Goal: Task Accomplishment & Management: Use online tool/utility

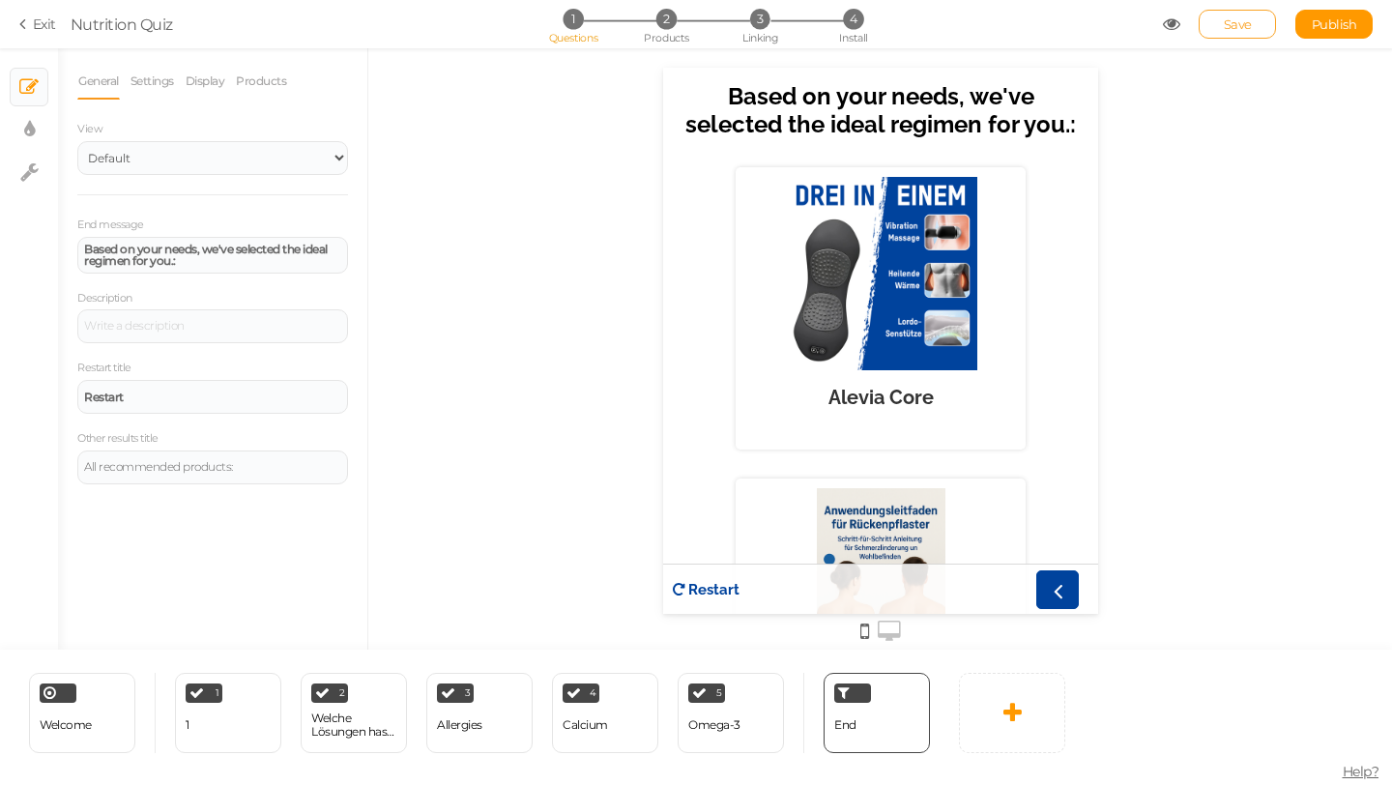
click at [1234, 23] on span "Save" at bounding box center [1238, 23] width 28 height 15
click at [27, 36] on section "Exit Nutrition Quiz 1 Questions 2 Products 3 Linking 4 Install Save Publish Vie…" at bounding box center [696, 24] width 1392 height 48
click at [40, 22] on link "Exit" at bounding box center [37, 23] width 37 height 19
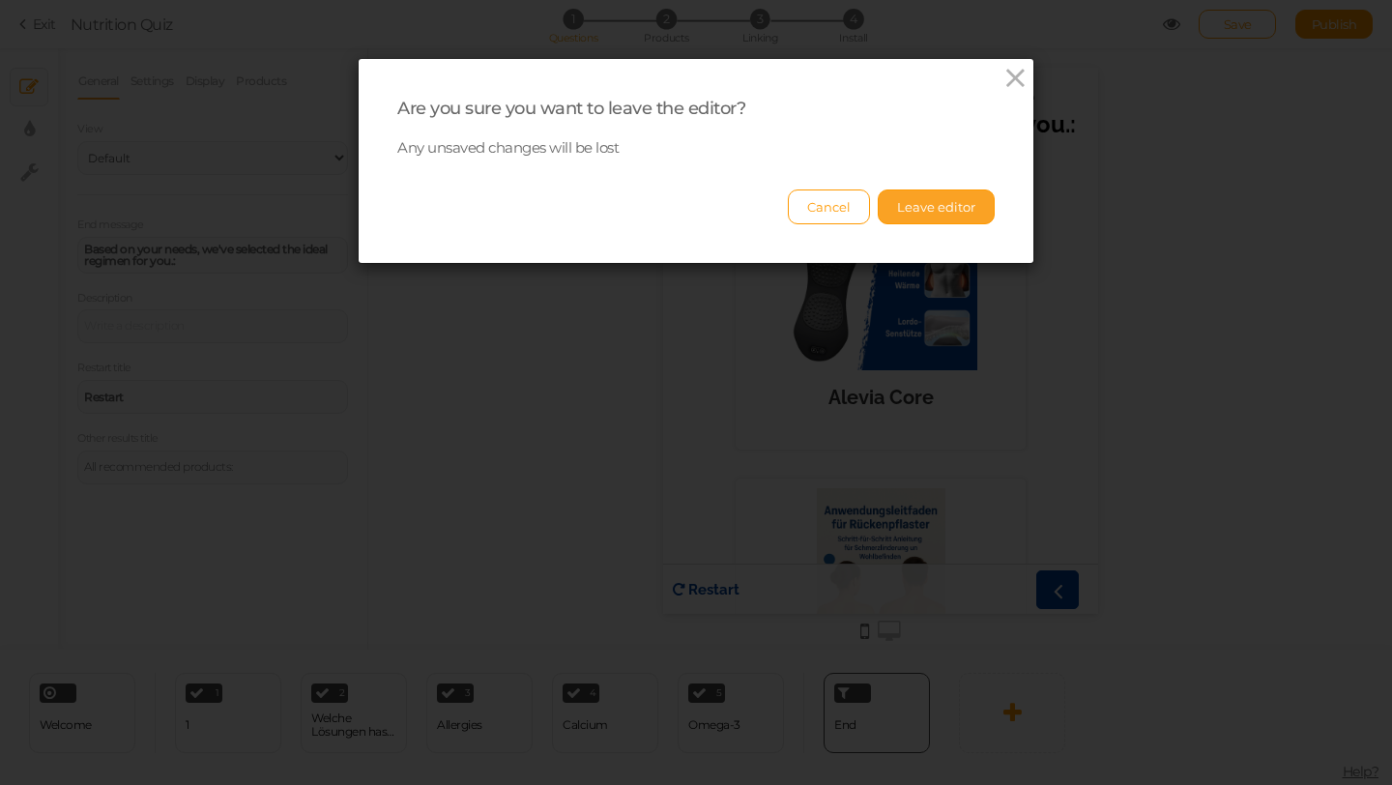
click at [939, 211] on button "Leave editor" at bounding box center [936, 206] width 117 height 35
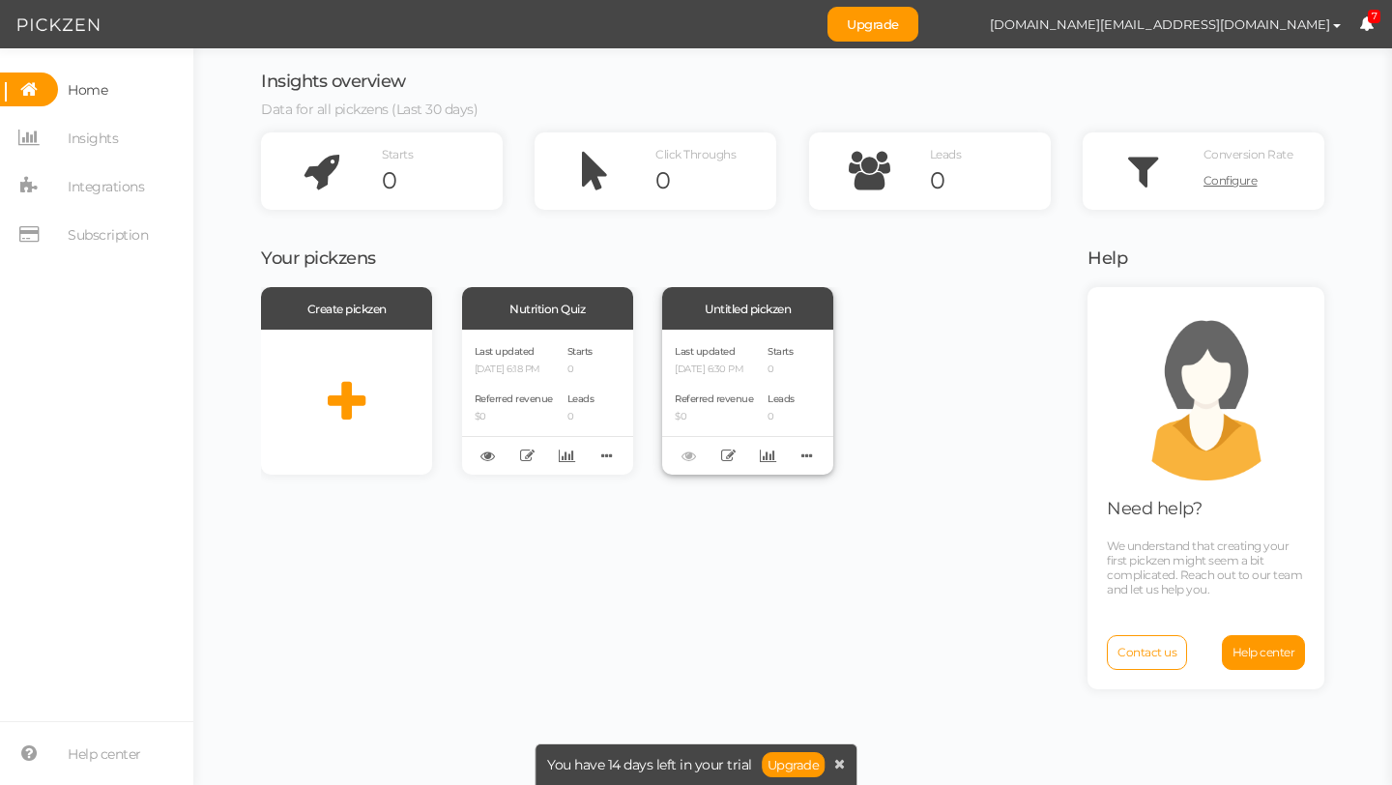
click at [764, 368] on div "Last updated [DATE] 6:30 PM Referred revenue $0 Starts 0 Leads 0" at bounding box center [747, 402] width 171 height 145
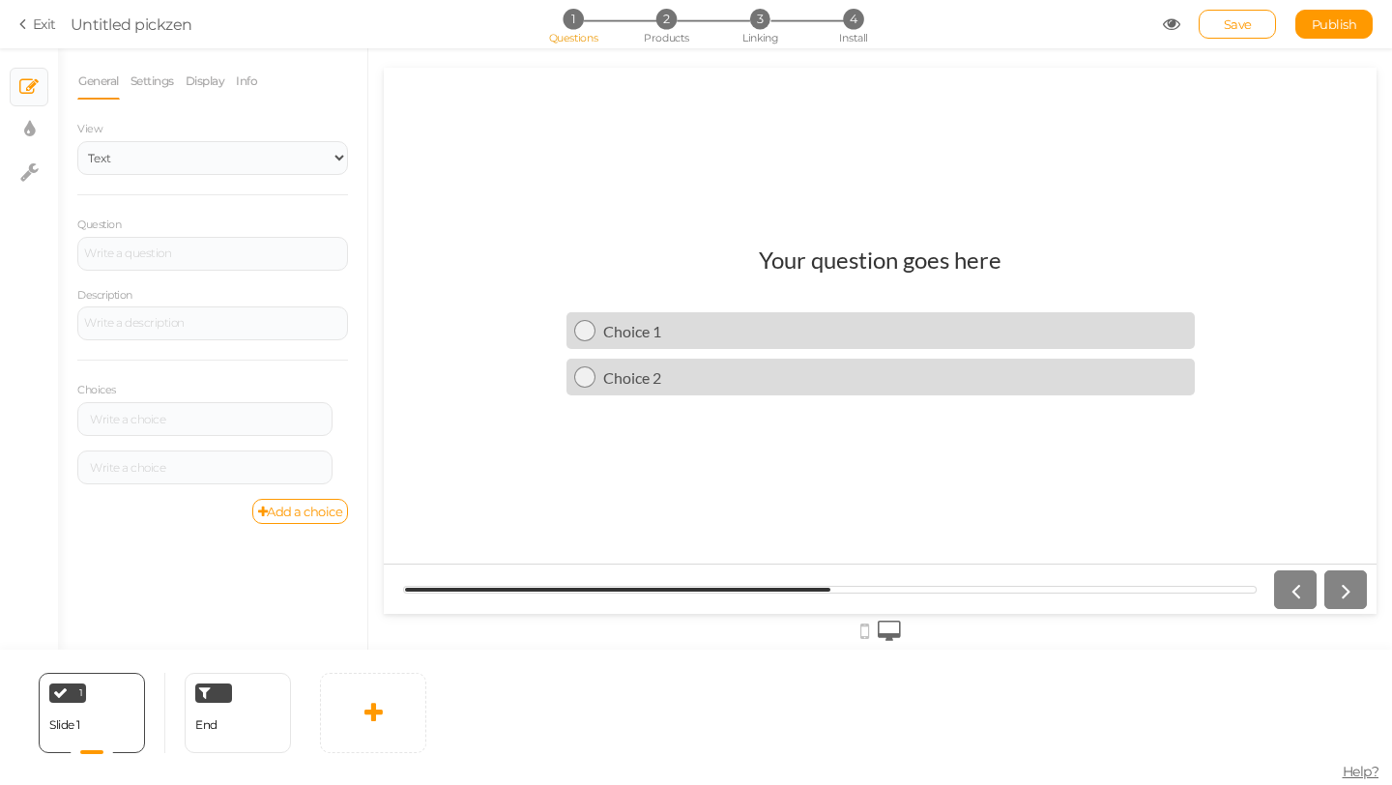
click at [22, 39] on section "Exit Untitled pickzen 1 Questions 2 Products 3 Linking 4 Install Save Publish" at bounding box center [696, 24] width 1392 height 48
click at [22, 30] on icon at bounding box center [26, 23] width 14 height 17
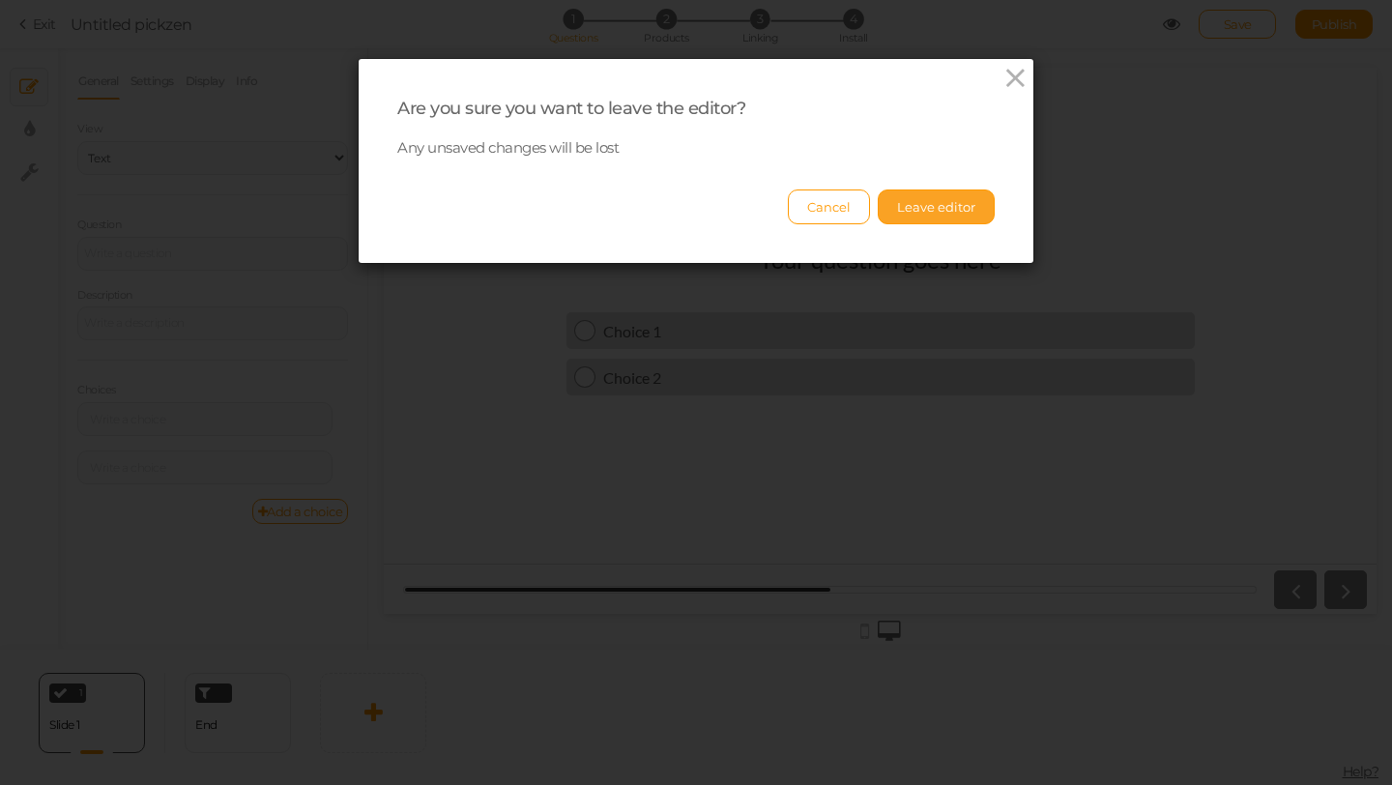
click at [942, 216] on button "Leave editor" at bounding box center [936, 206] width 117 height 35
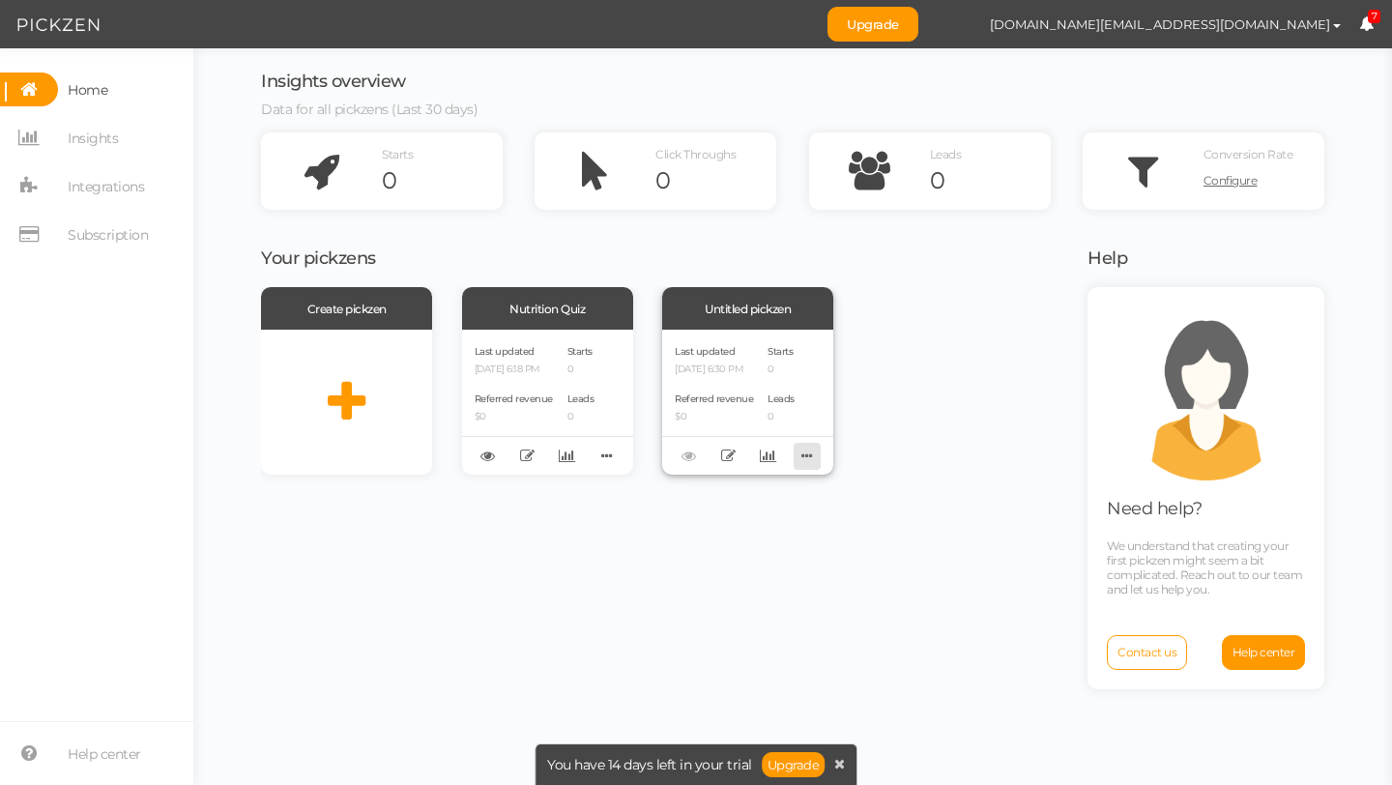
click at [813, 458] on icon at bounding box center [806, 456] width 27 height 30
click at [758, 493] on link "Delete" at bounding box center [742, 486] width 153 height 20
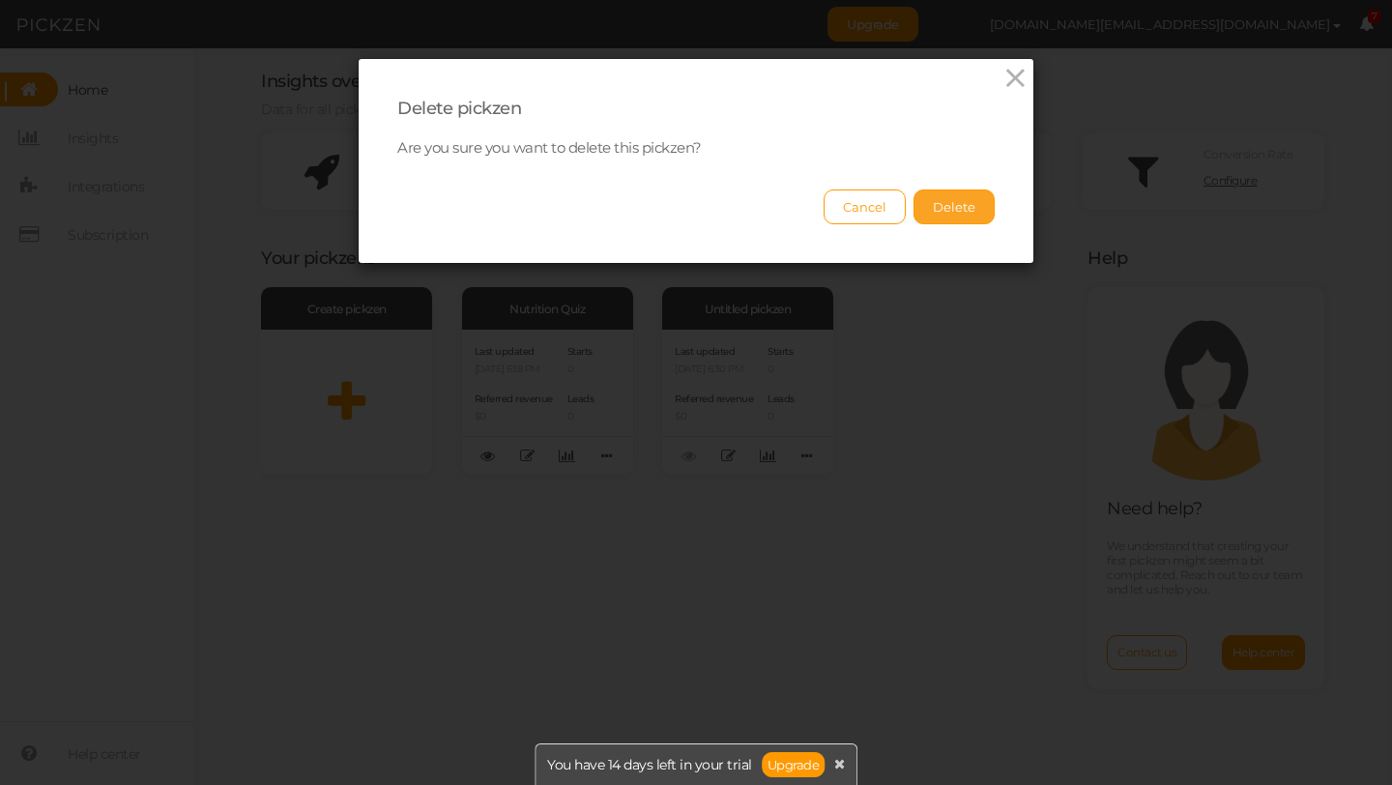
click at [969, 196] on button "Delete" at bounding box center [953, 206] width 81 height 35
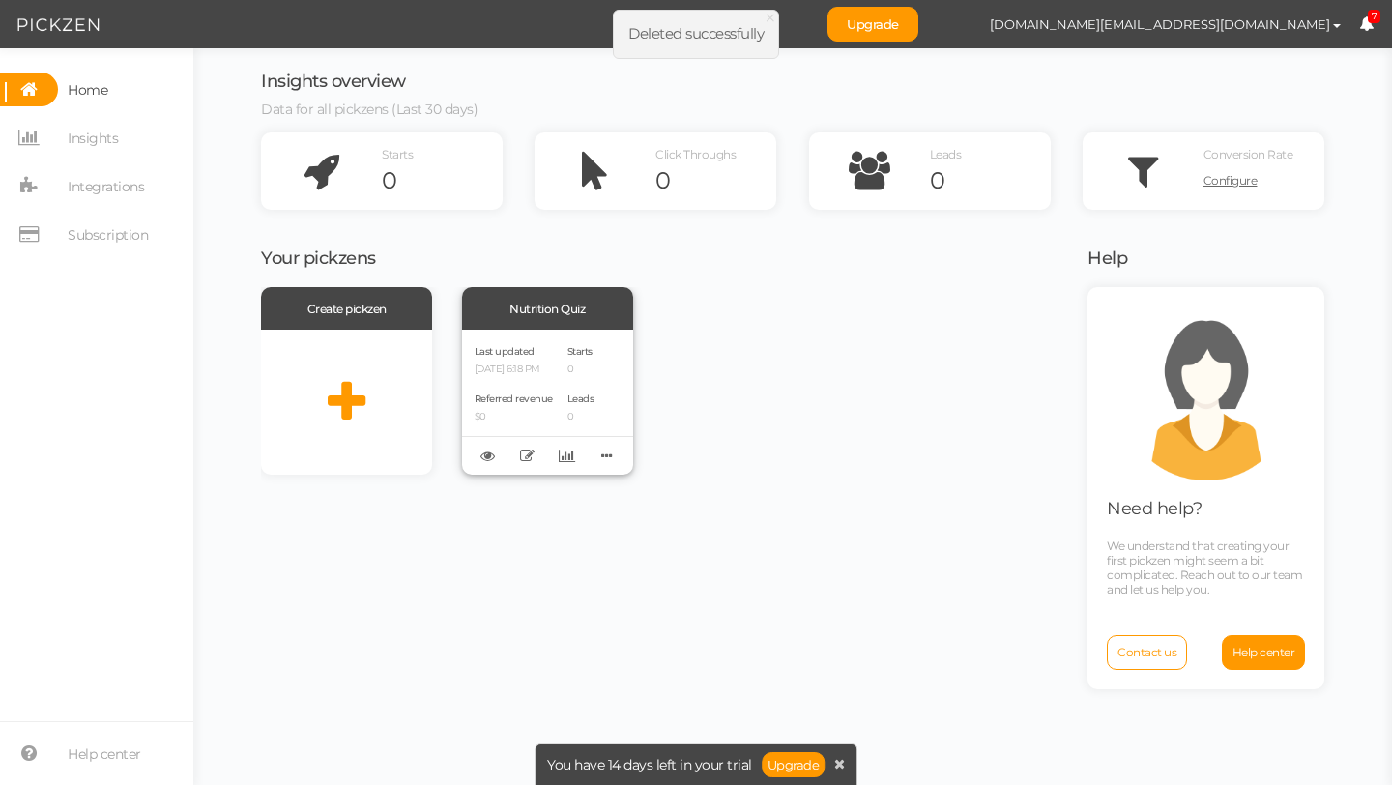
click at [554, 337] on div "Last updated [DATE] 6:18 PM Referred revenue $0 Starts 0 Leads 0" at bounding box center [547, 402] width 171 height 145
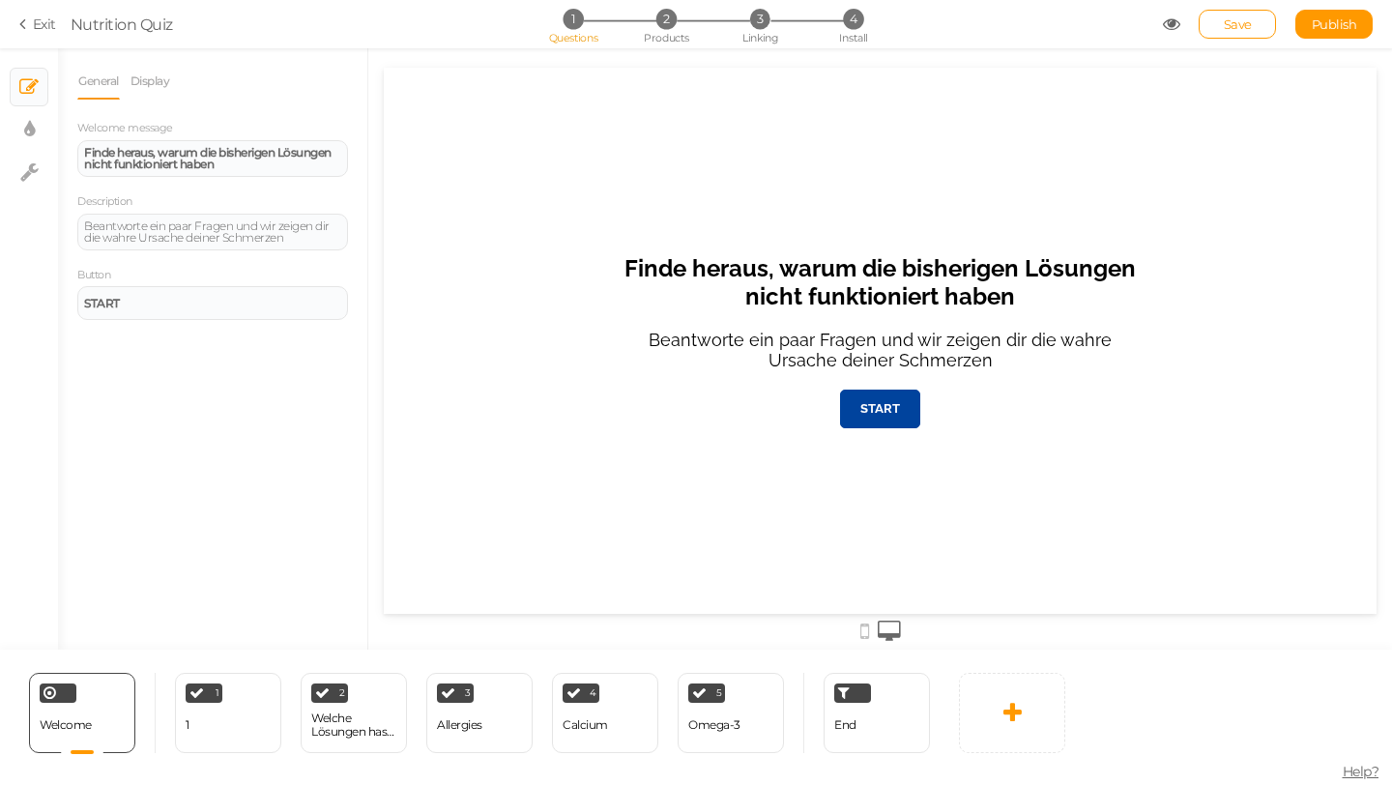
click at [865, 638] on icon at bounding box center [864, 630] width 9 height 21
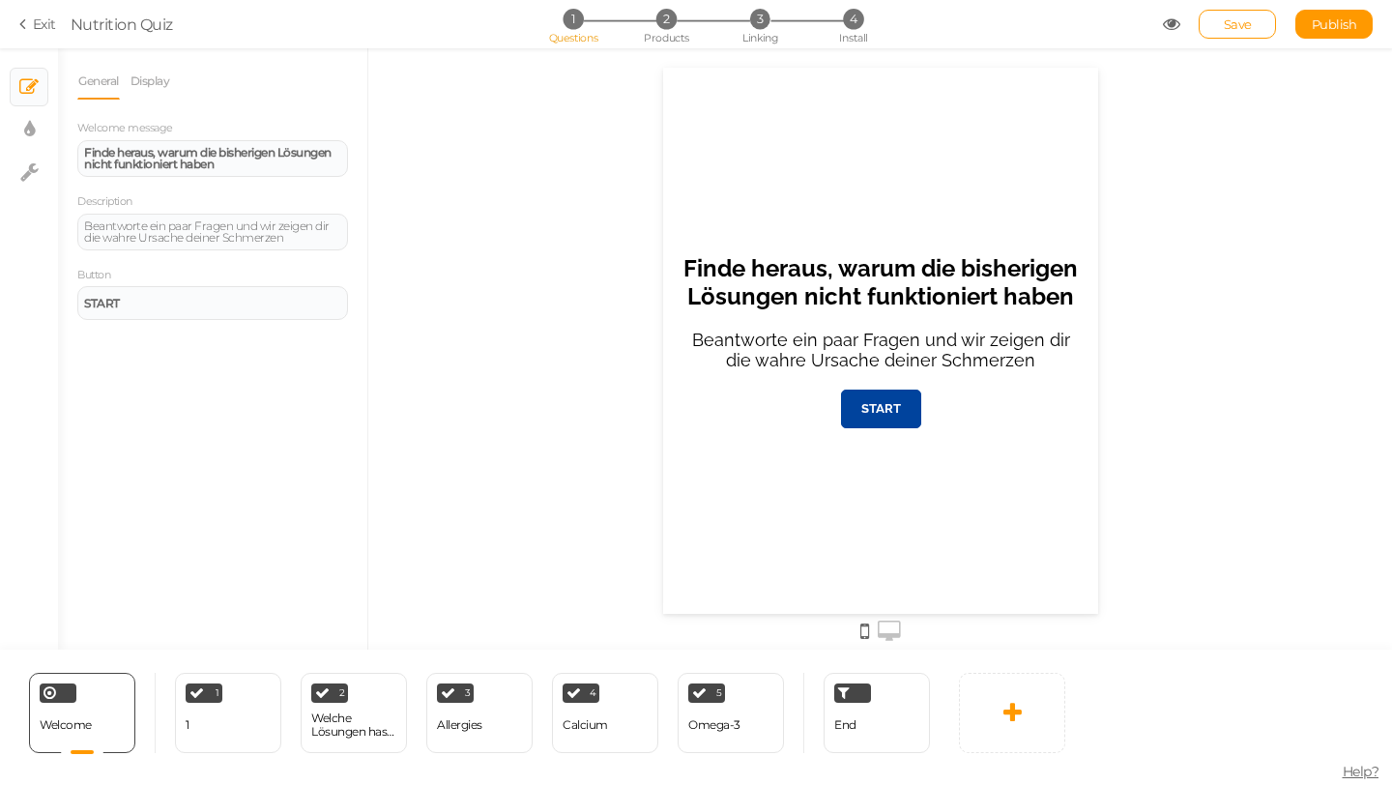
click at [38, 27] on link "Exit" at bounding box center [37, 23] width 37 height 19
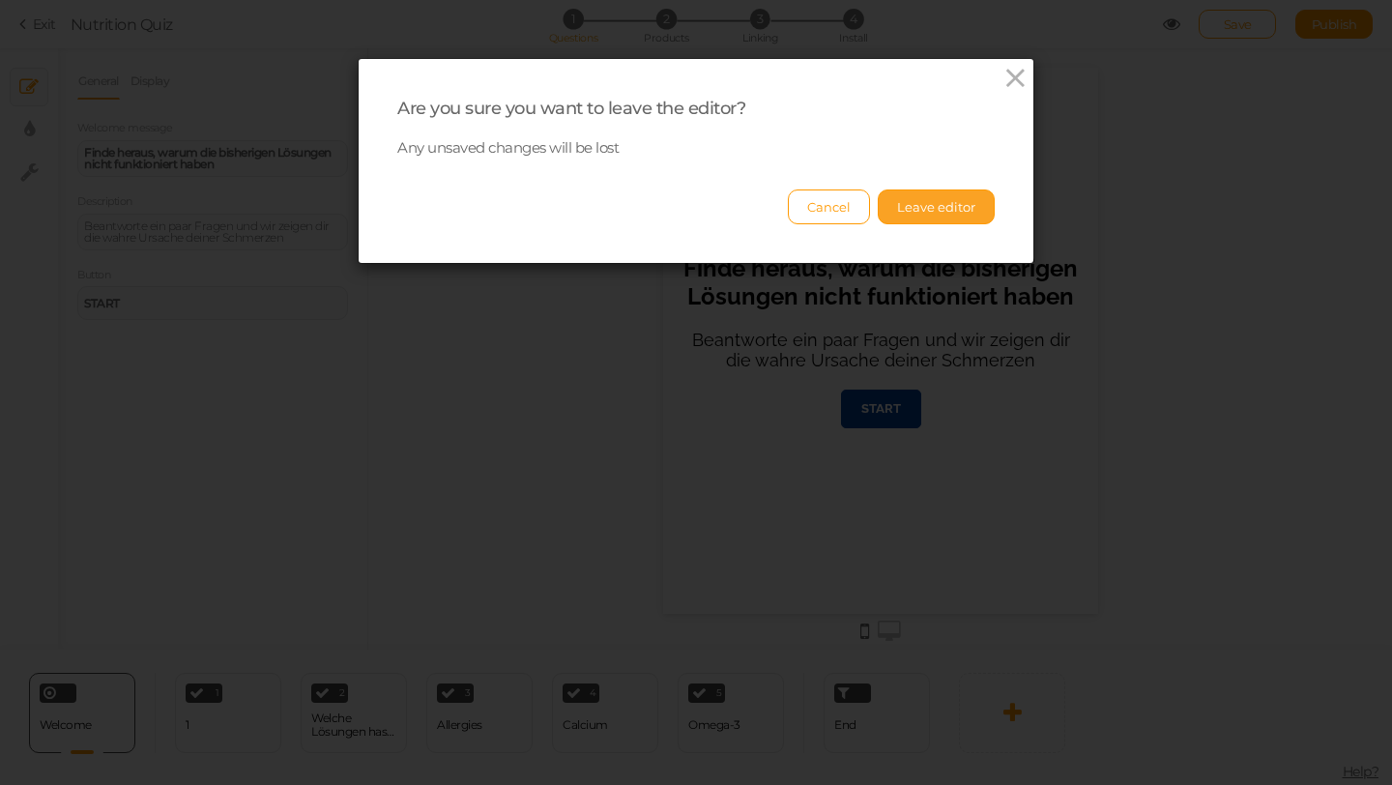
click at [945, 214] on button "Leave editor" at bounding box center [936, 206] width 117 height 35
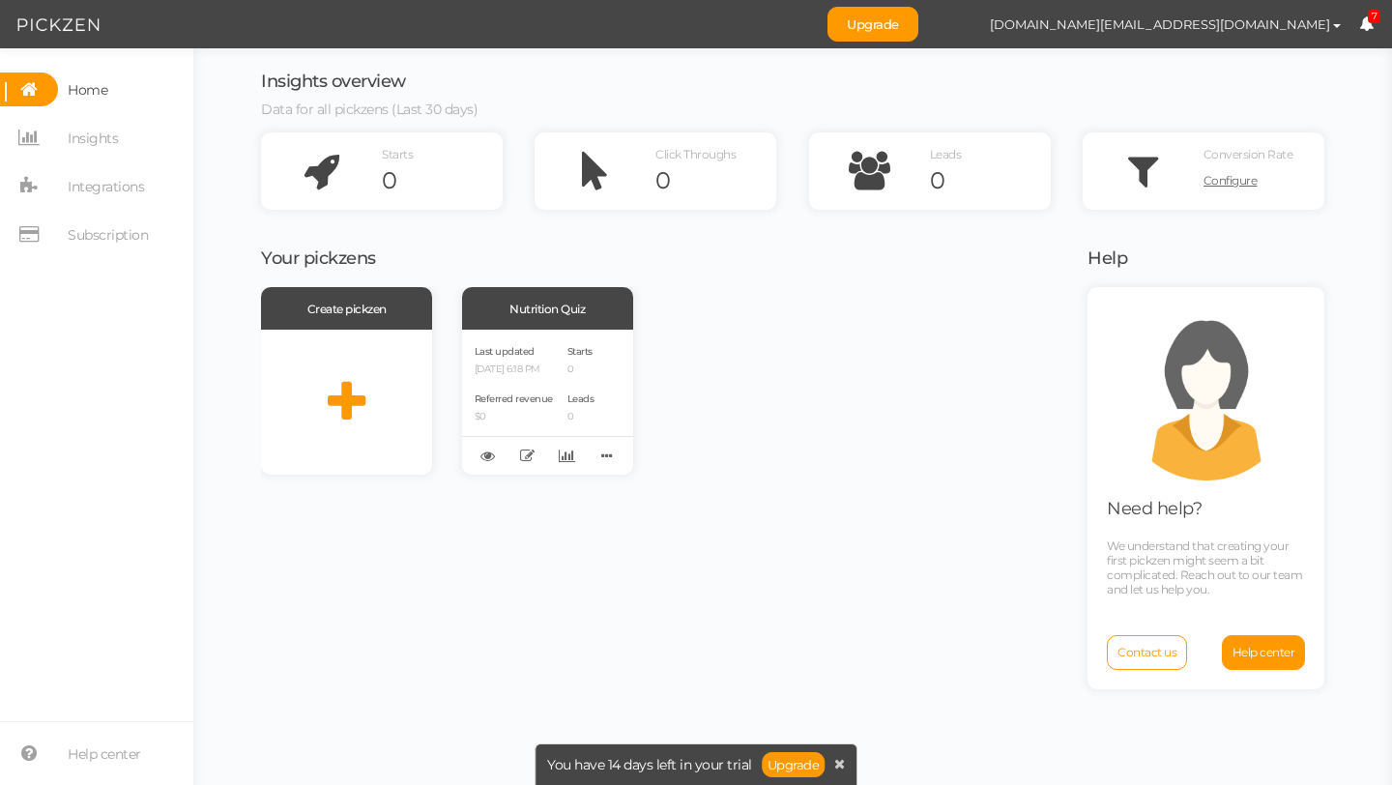
click at [957, 435] on div "Create pickzen Nutrition Quiz Last updated [DATE] 6:18 PM Referred revenue $0 S…" at bounding box center [662, 380] width 802 height 187
click at [840, 766] on icon at bounding box center [839, 764] width 11 height 14
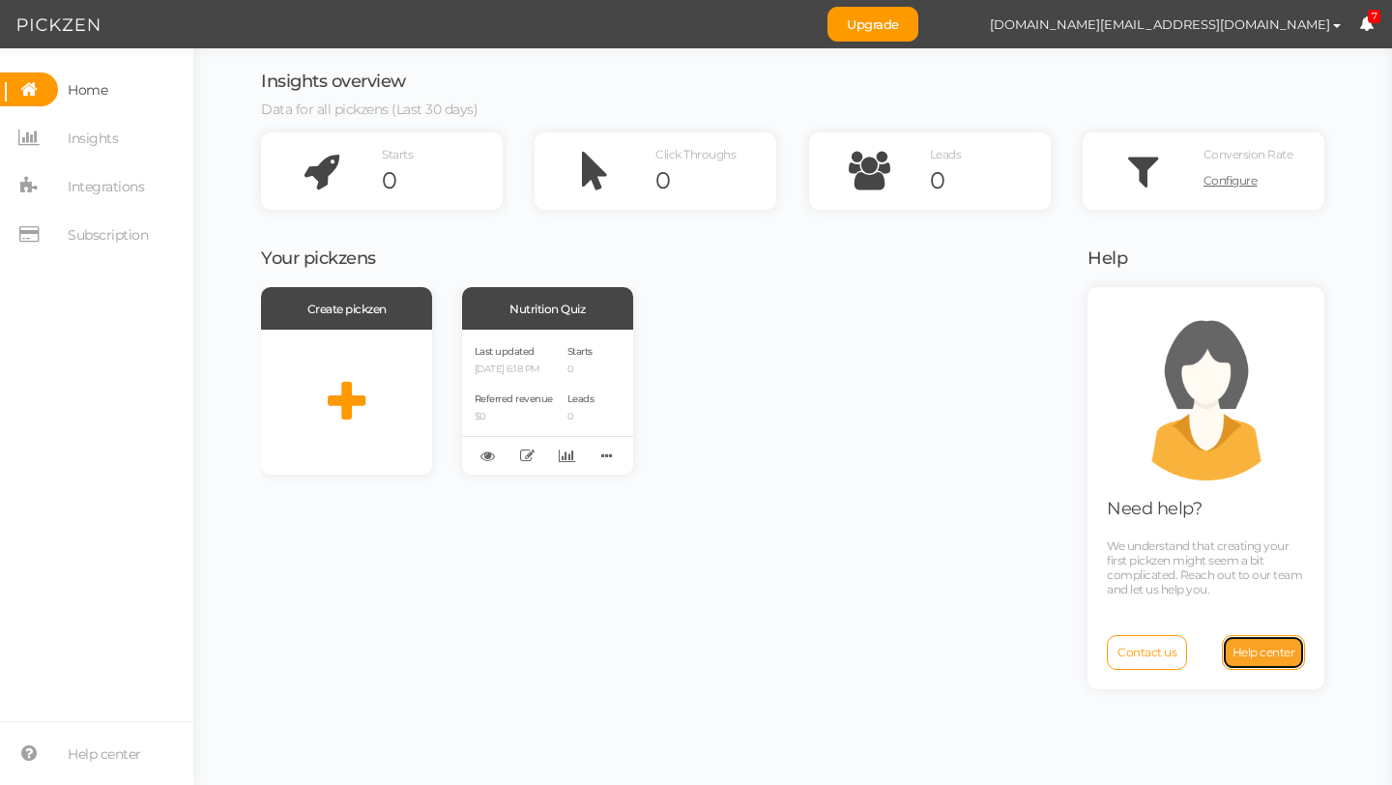
click at [1280, 653] on span "Help center" at bounding box center [1263, 652] width 63 height 14
click at [516, 378] on div "Last updated [DATE] 6:18 PM Referred revenue $0" at bounding box center [514, 402] width 78 height 120
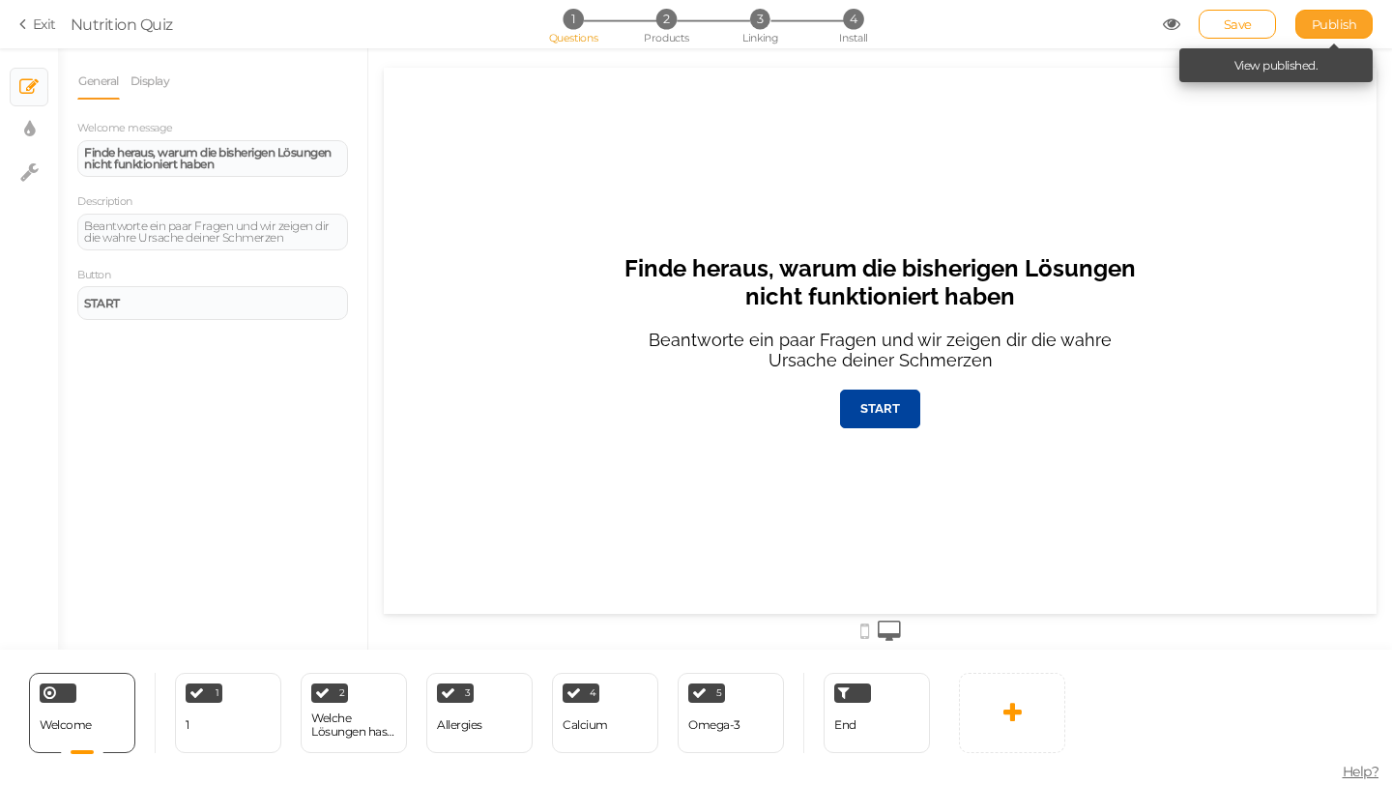
click at [1330, 14] on link "Publish" at bounding box center [1333, 24] width 77 height 29
click at [43, 22] on link "Exit" at bounding box center [37, 23] width 37 height 19
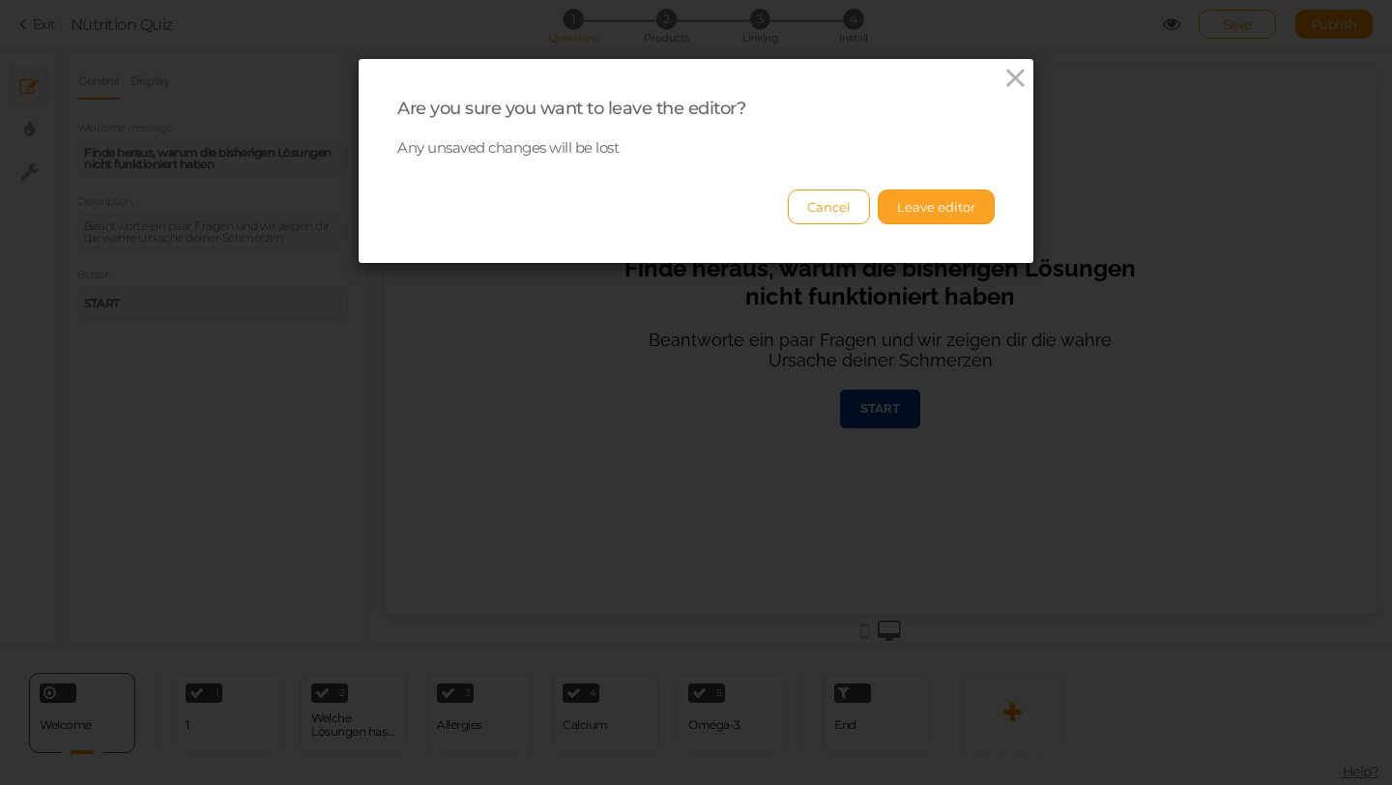
click at [964, 219] on button "Leave editor" at bounding box center [936, 206] width 117 height 35
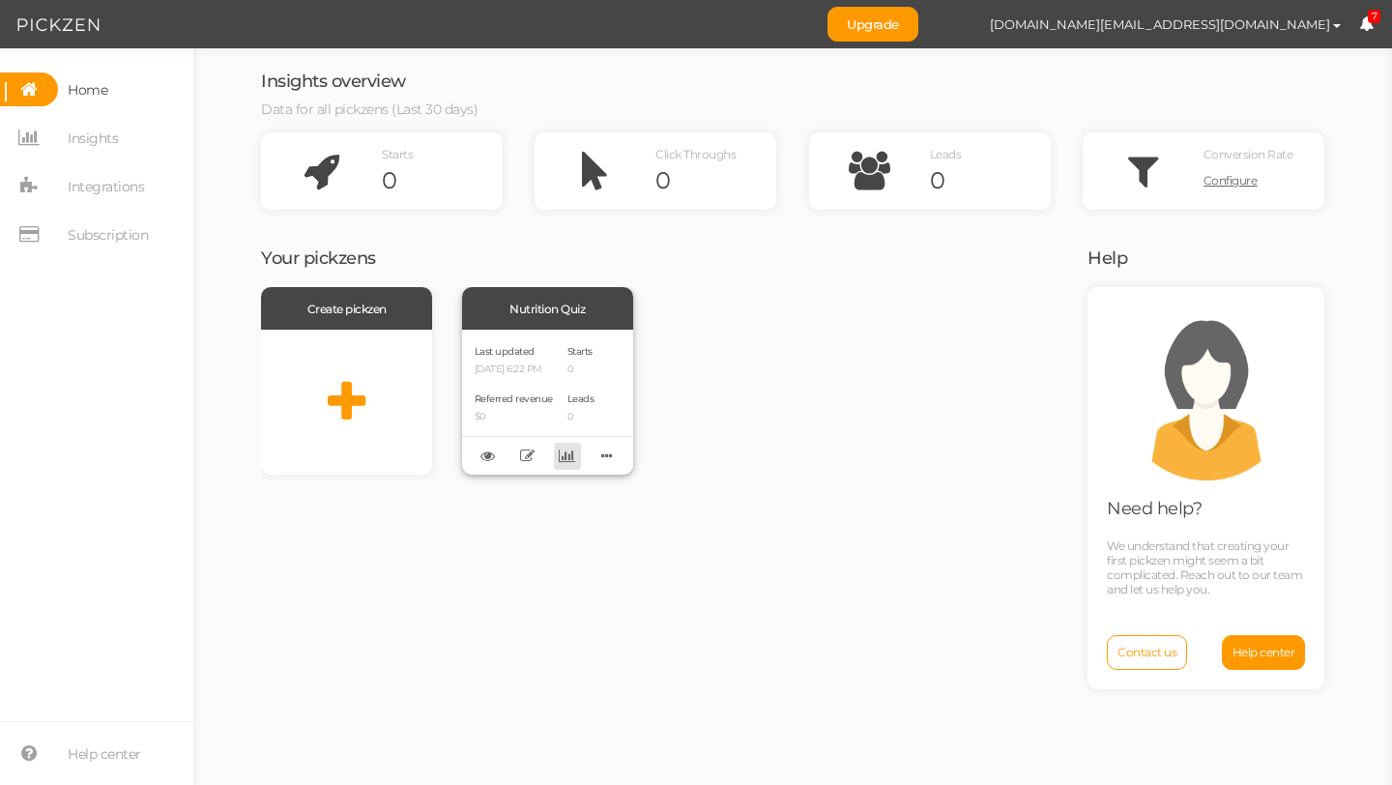
click at [572, 458] on icon at bounding box center [567, 455] width 16 height 14
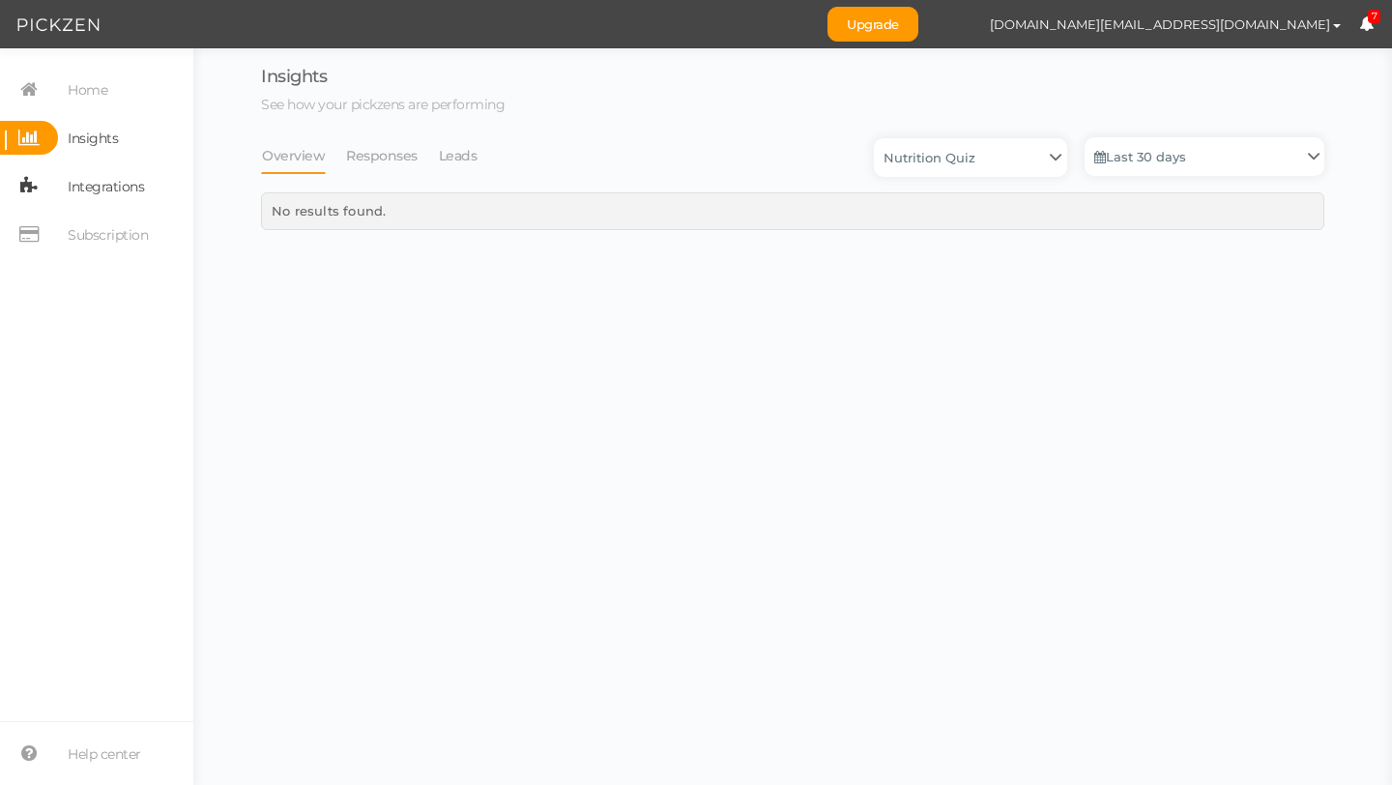
click at [100, 194] on span "Integrations" at bounding box center [106, 186] width 76 height 31
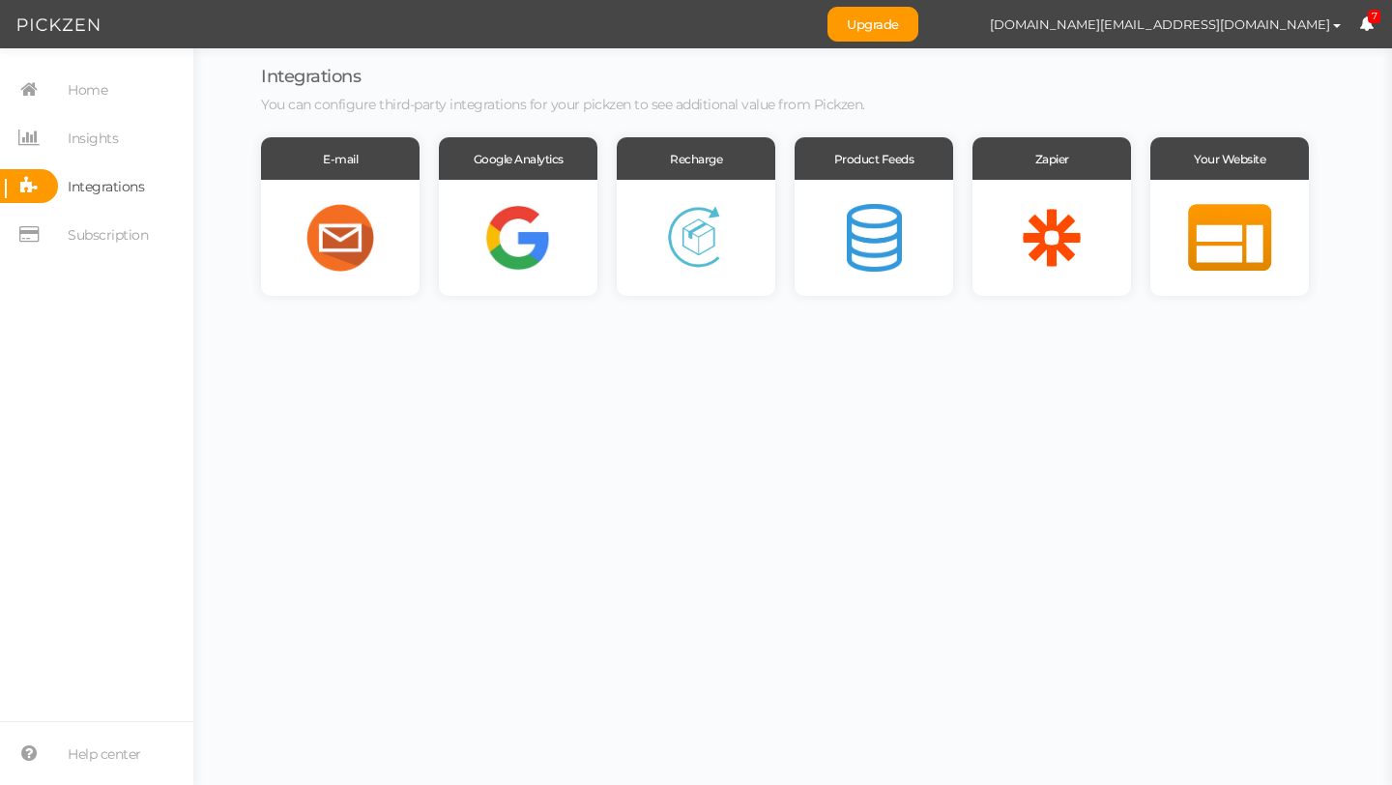
click at [87, 252] on nav "Home Insights Integrations Subscription" at bounding box center [96, 168] width 193 height 193
click at [87, 239] on span "Subscription" at bounding box center [108, 234] width 80 height 31
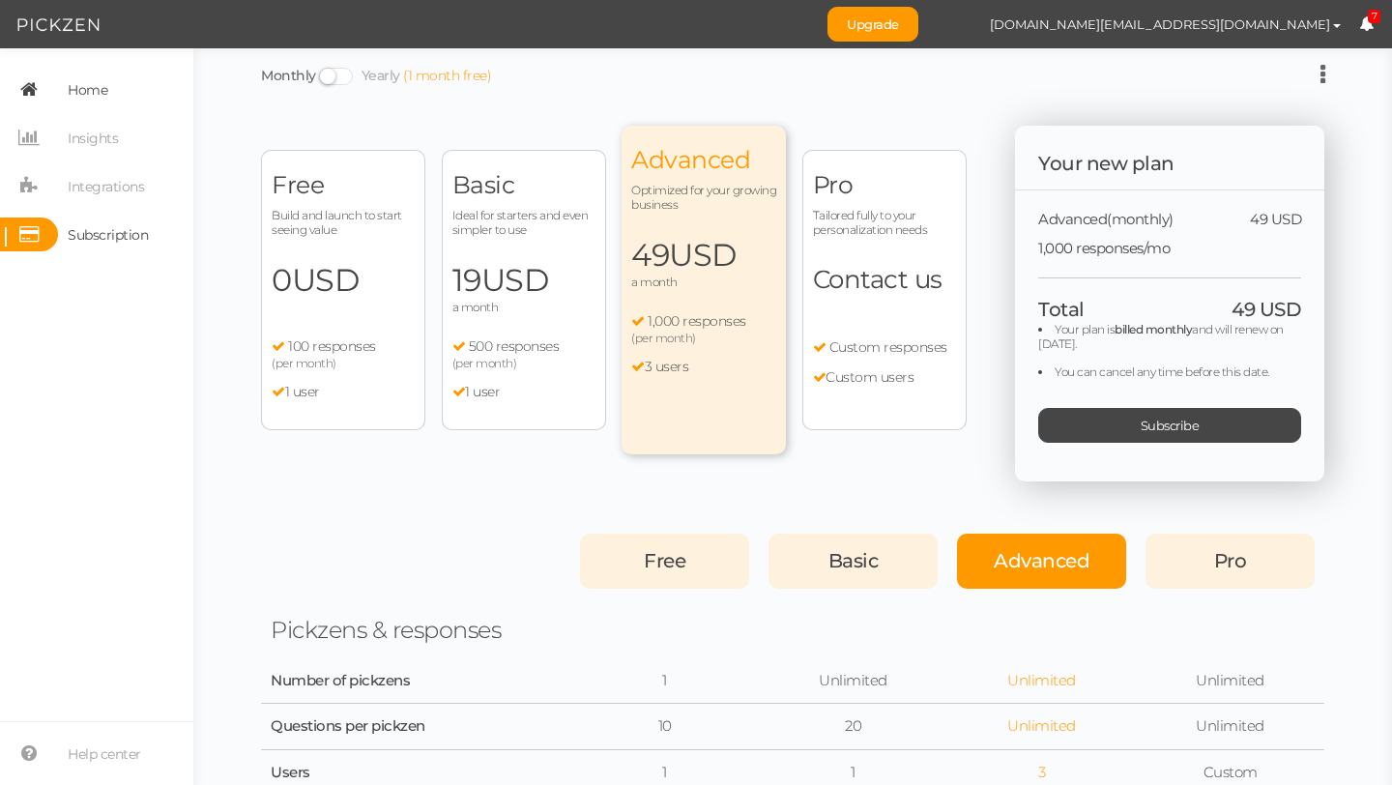
click at [94, 81] on span "Home" at bounding box center [88, 89] width 40 height 31
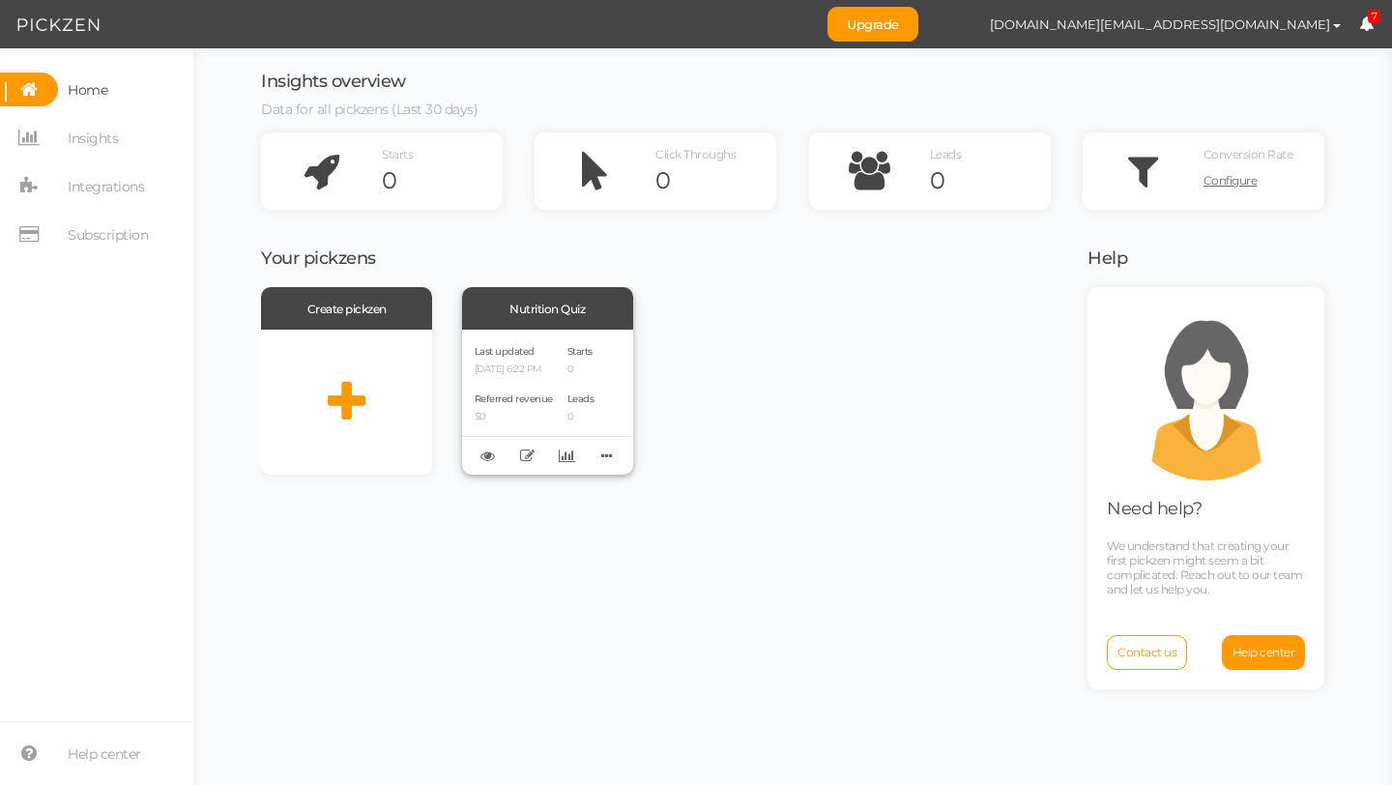
click at [559, 342] on div "Last updated [DATE] 6:22 PM Referred revenue $0 Starts 0 Leads 0" at bounding box center [547, 402] width 171 height 145
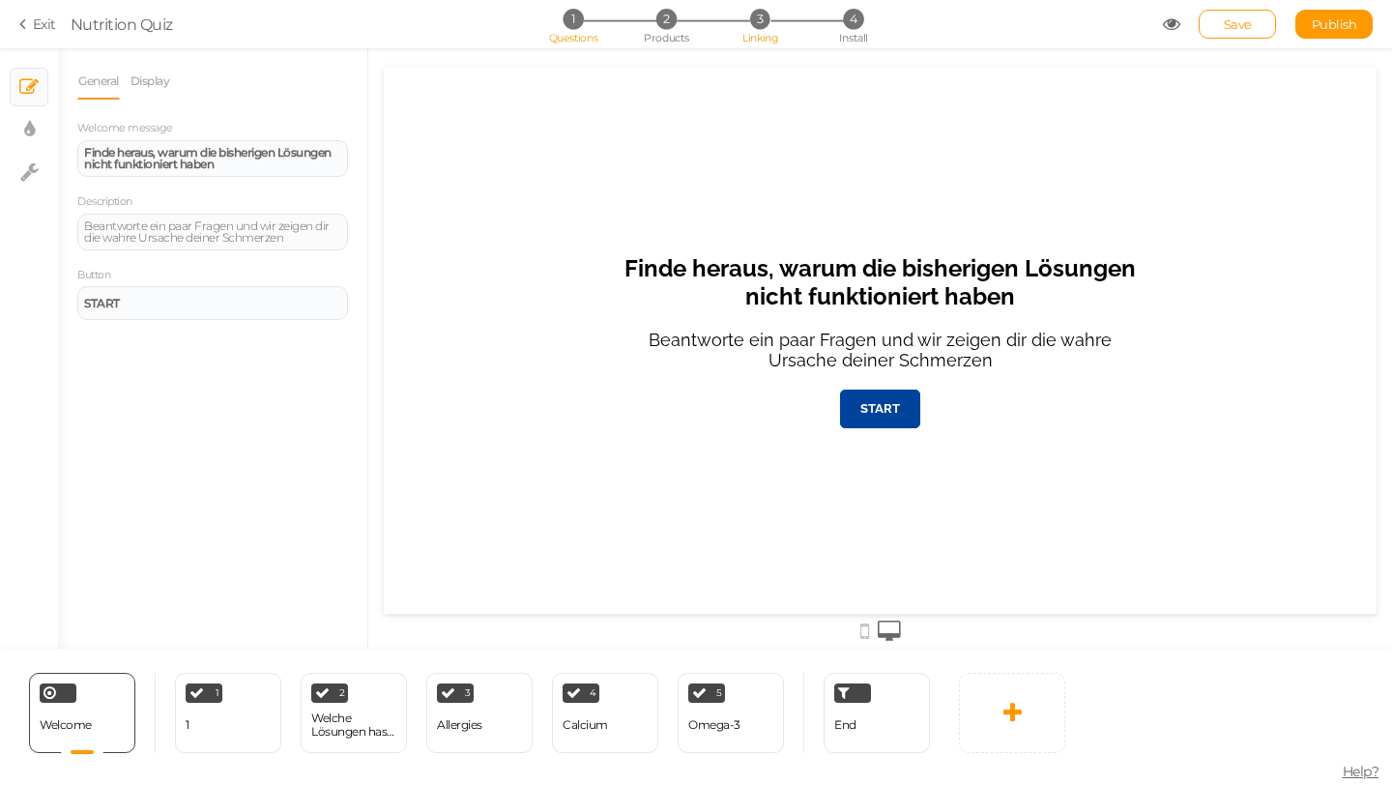
click at [762, 20] on span "3" at bounding box center [760, 19] width 20 height 20
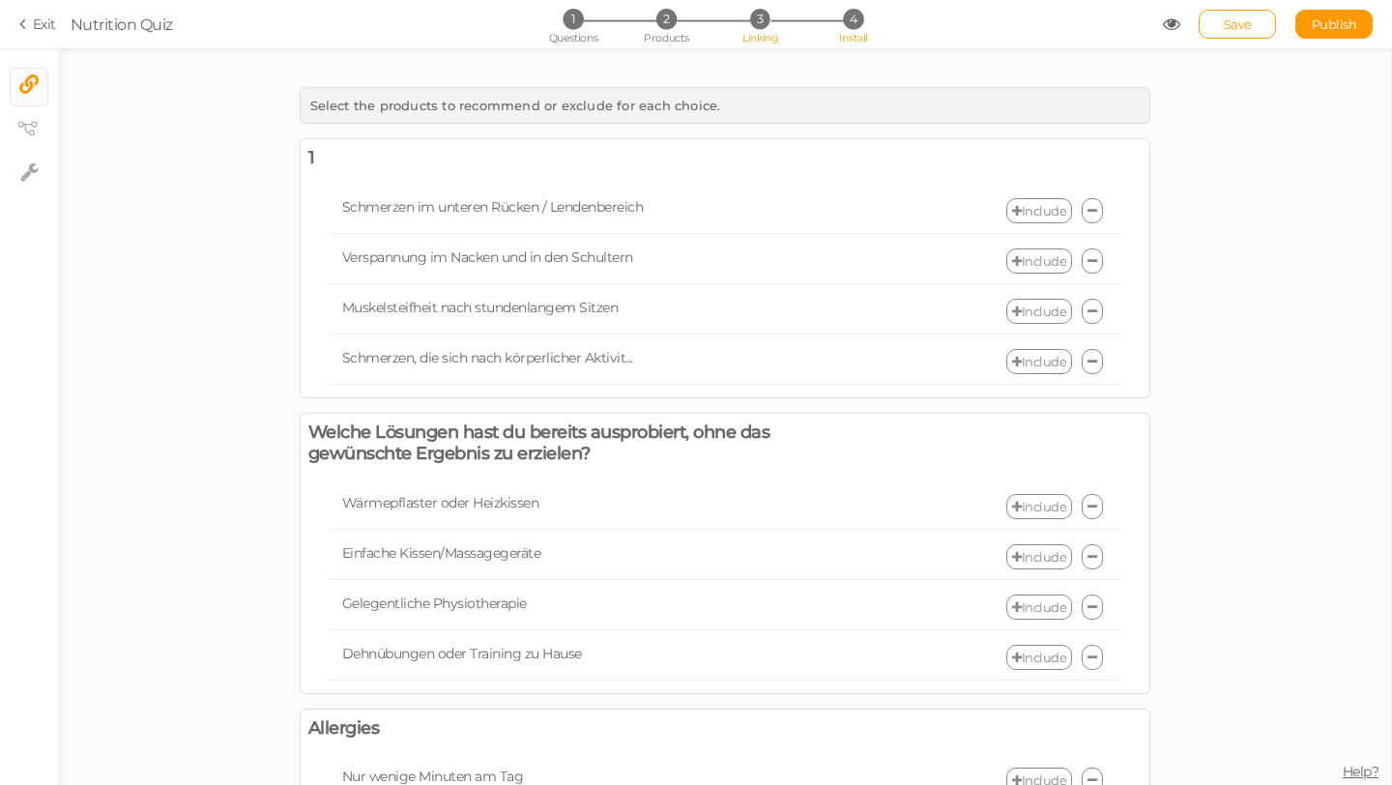
click at [862, 25] on li "4 Install" at bounding box center [853, 19] width 90 height 20
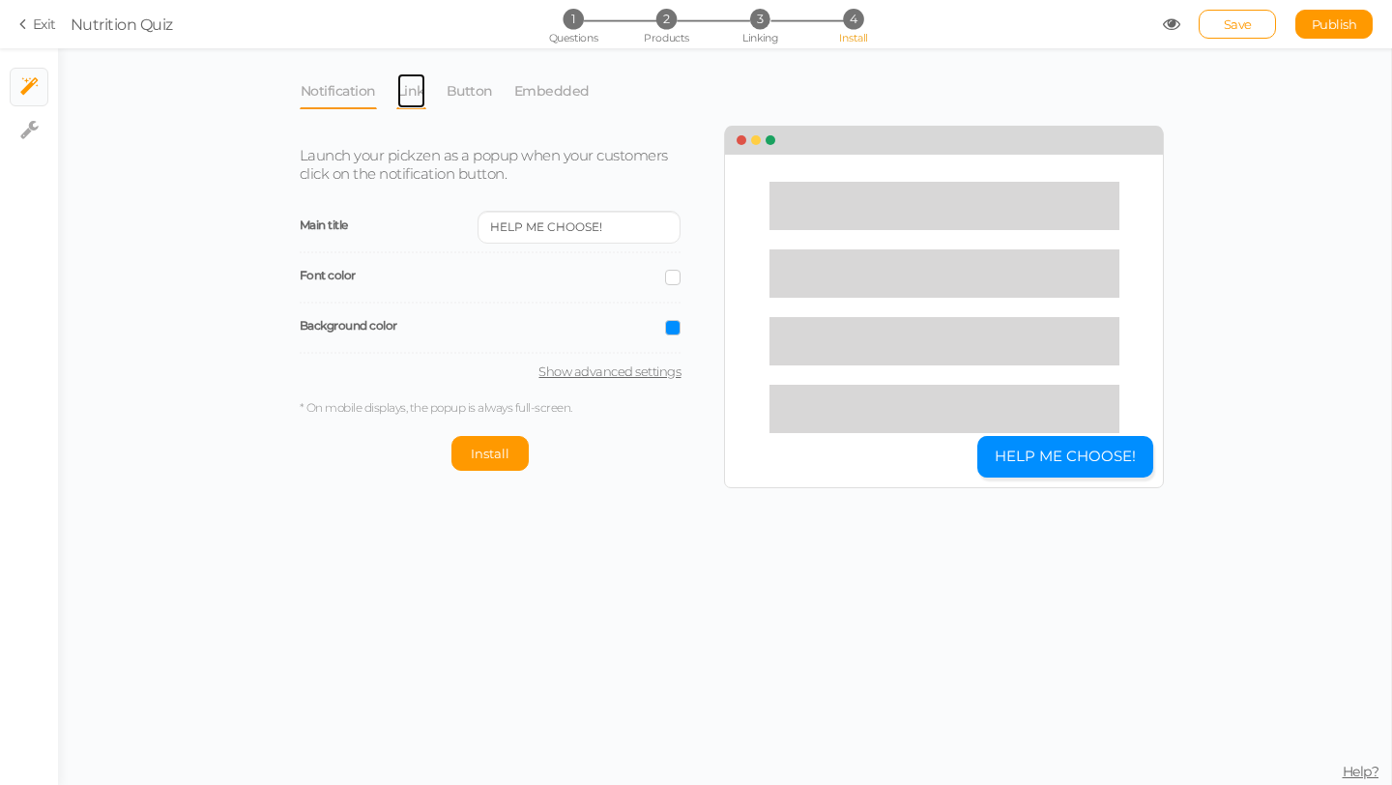
click at [412, 102] on link "Link" at bounding box center [411, 90] width 30 height 37
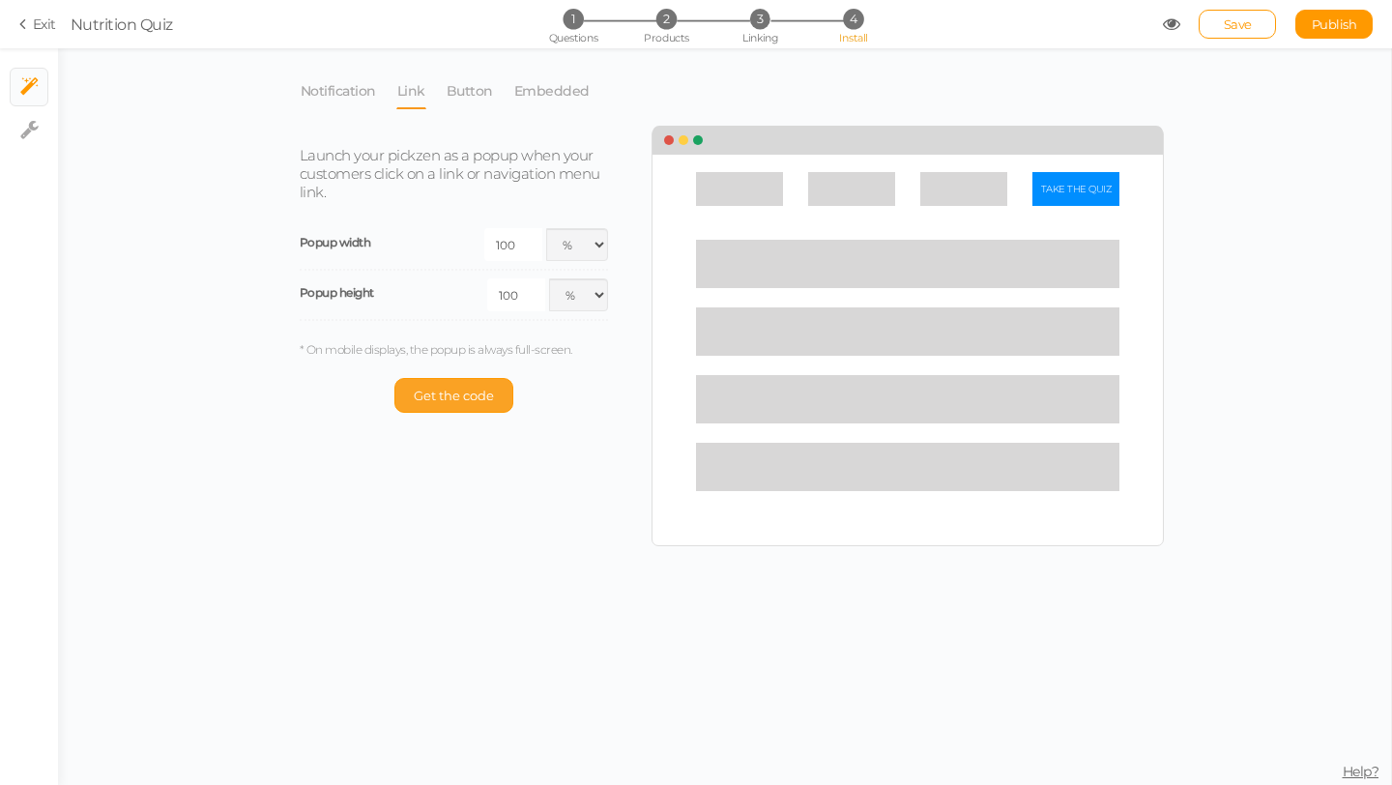
click at [463, 406] on button "Get the code" at bounding box center [453, 395] width 119 height 35
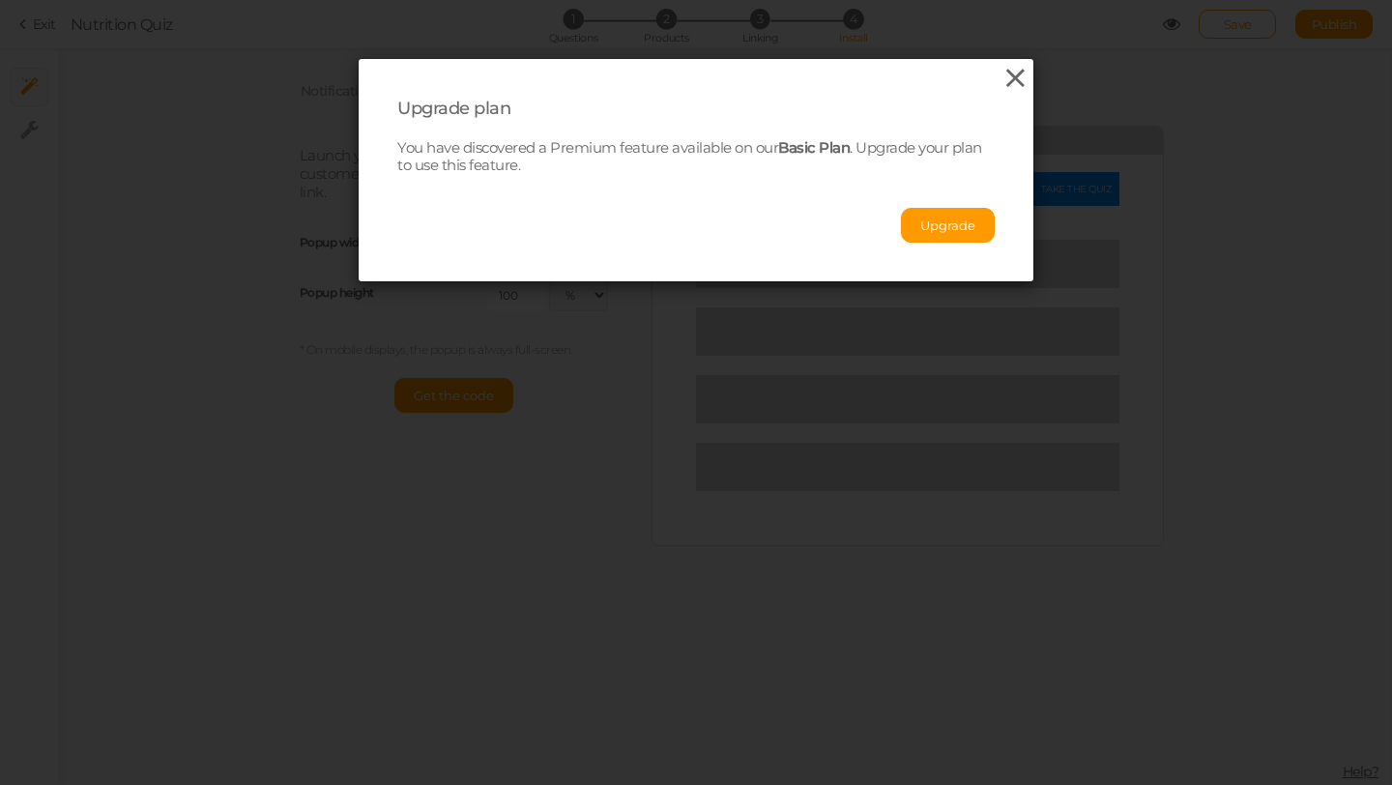
click at [1009, 81] on icon at bounding box center [1015, 78] width 28 height 29
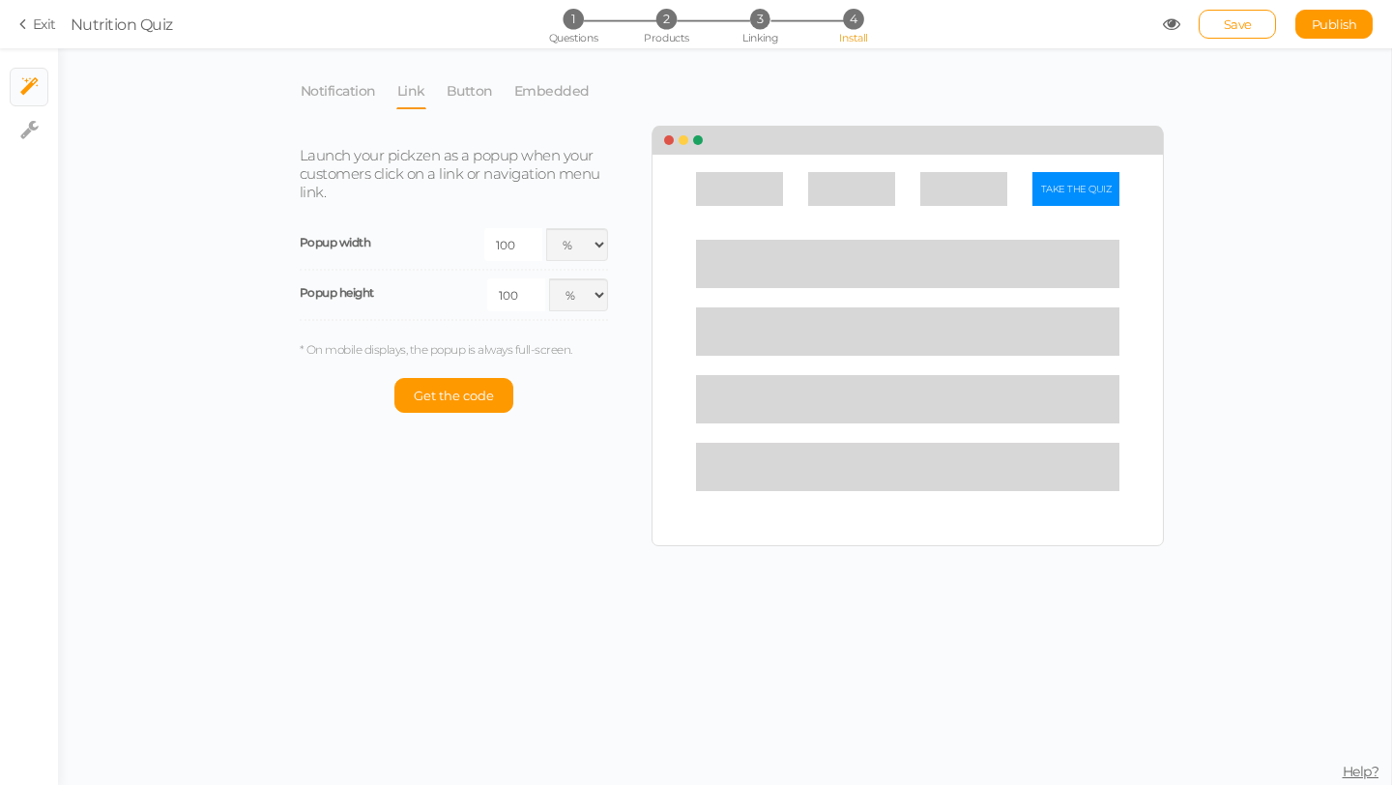
click at [403, 87] on link "Link" at bounding box center [411, 90] width 30 height 37
click at [442, 87] on li "Link" at bounding box center [420, 90] width 49 height 37
click at [466, 95] on link "Button" at bounding box center [470, 90] width 48 height 37
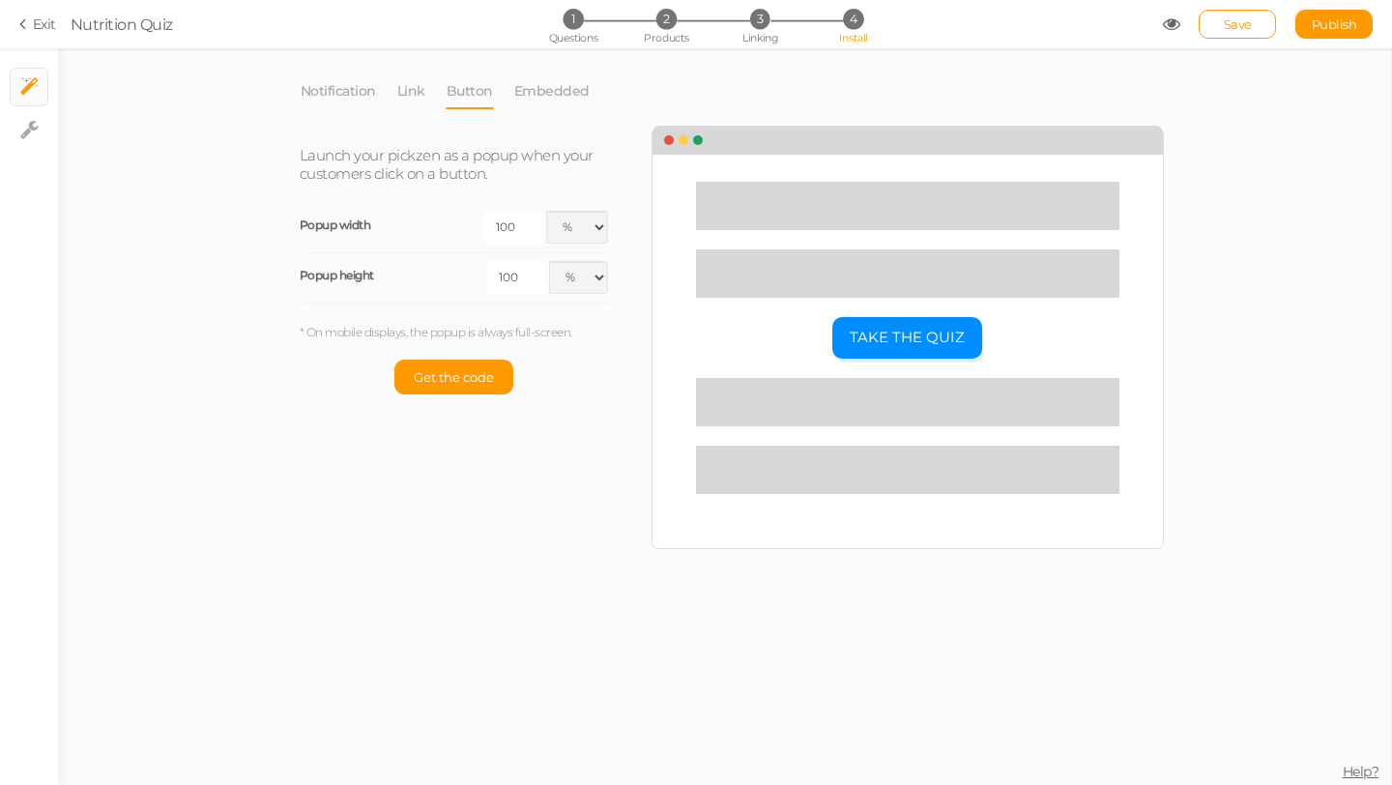
click at [521, 110] on div "Notification Link Button Embedded Launch your pickzen as a popup when your cust…" at bounding box center [725, 310] width 850 height 476
click at [544, 91] on link "Embedded" at bounding box center [551, 90] width 77 height 37
